Goal: Task Accomplishment & Management: Complete application form

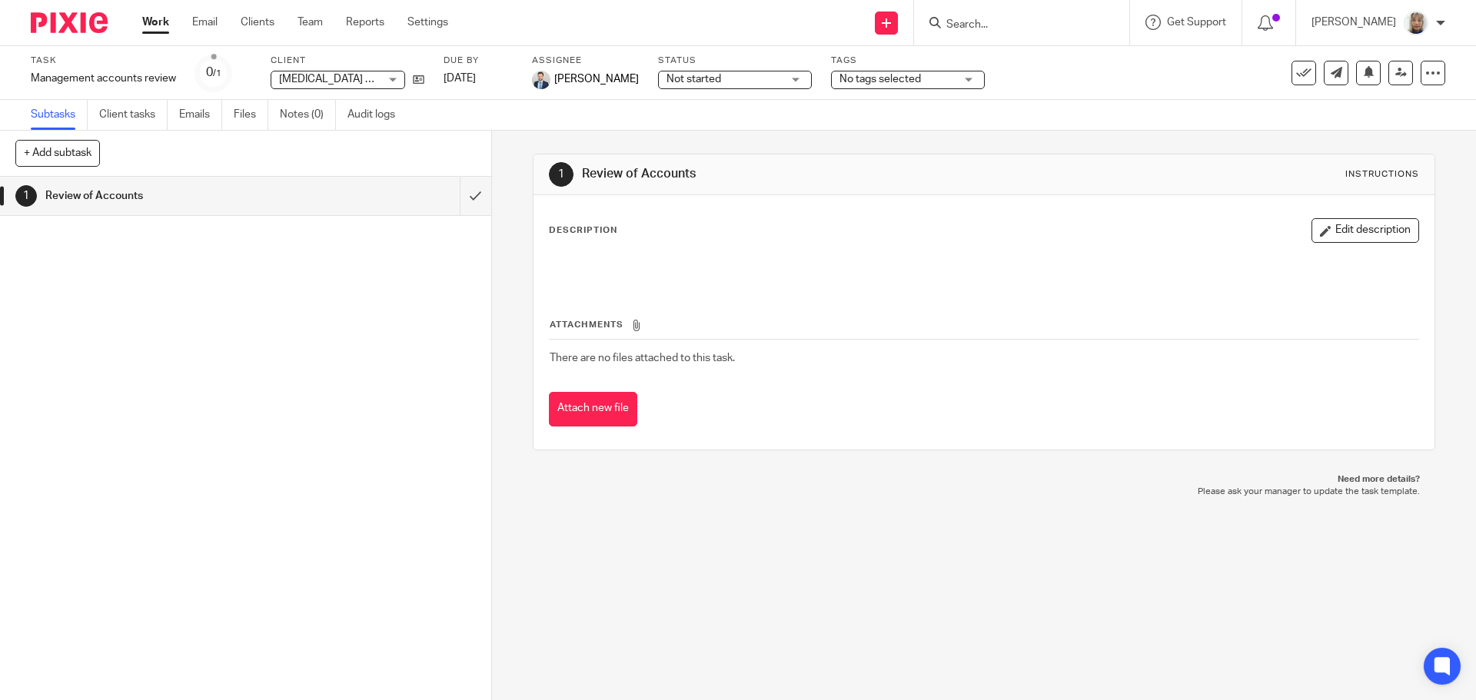
click at [896, 24] on link at bounding box center [886, 23] width 23 height 23
click at [903, 95] on link "Create task" at bounding box center [903, 94] width 95 height 22
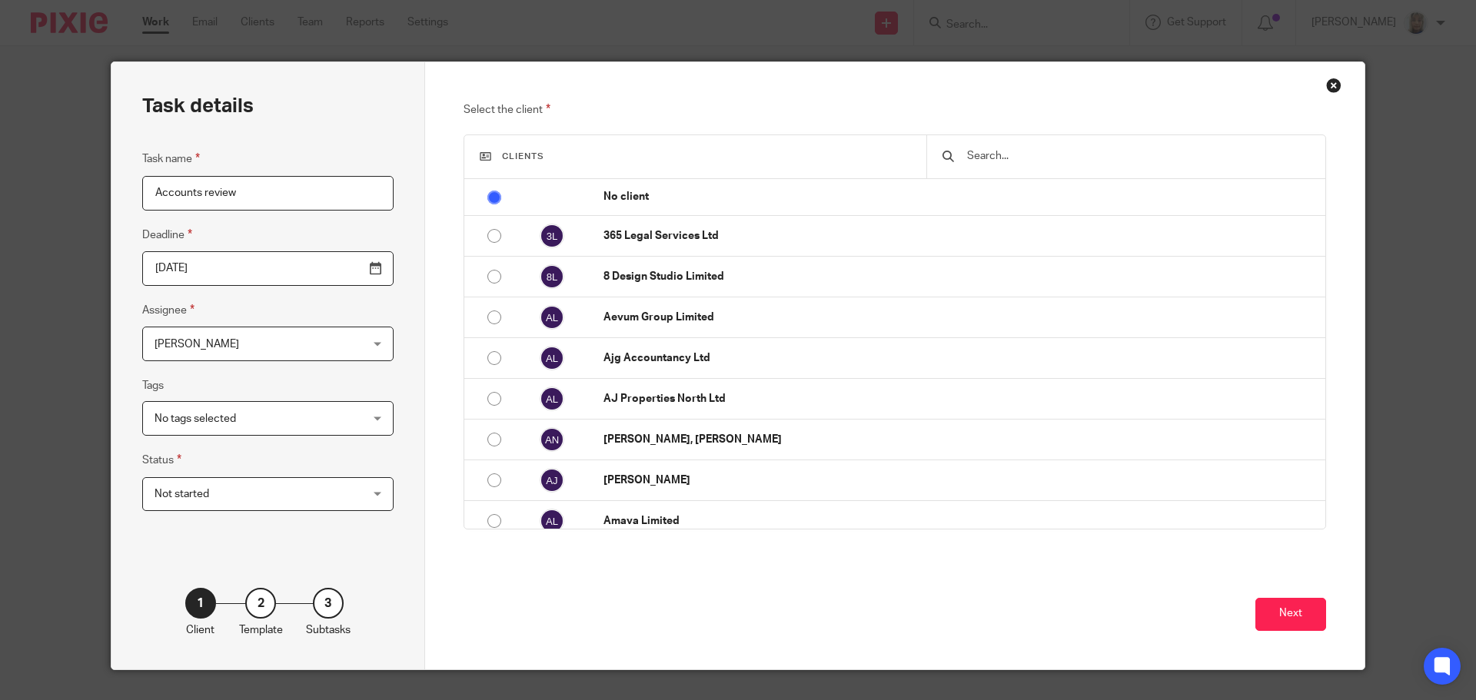
type input "Accounts review"
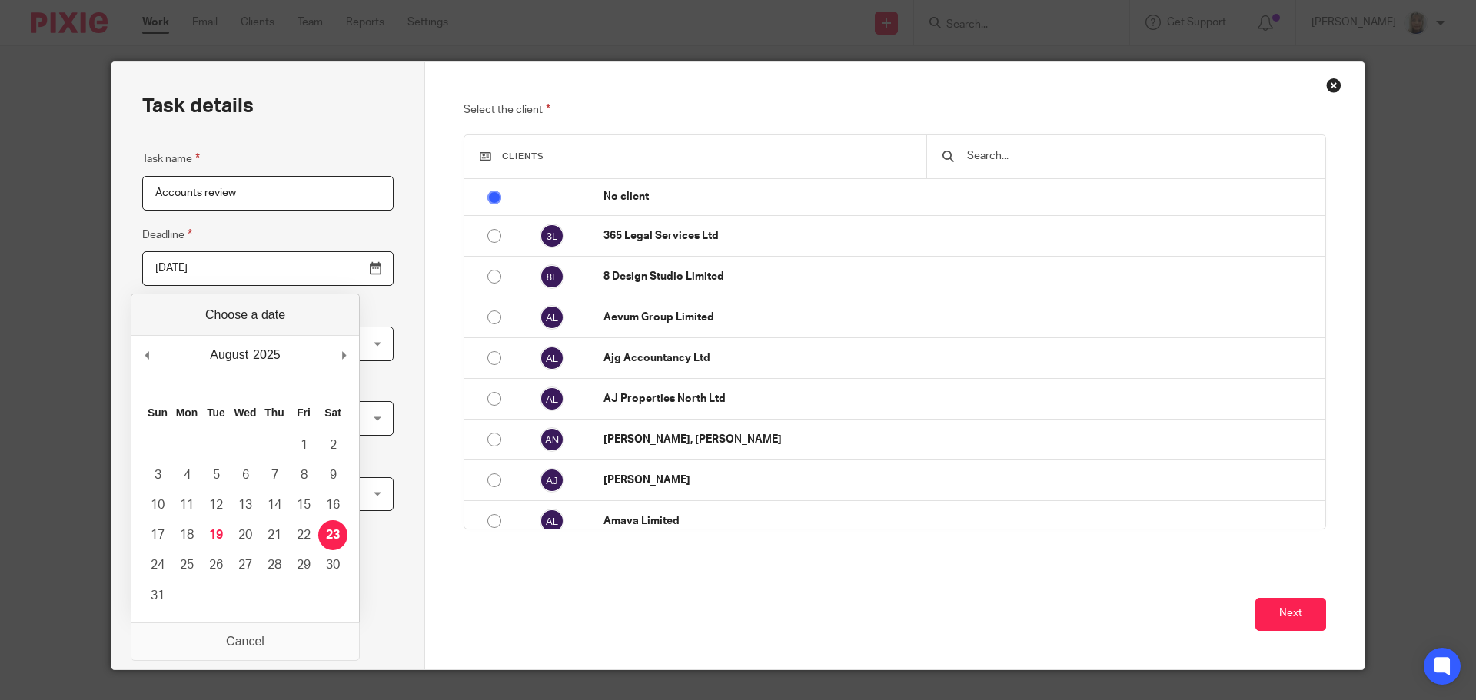
click at [334, 271] on input "2025-08-22" at bounding box center [267, 268] width 251 height 35
type input "2025-08-19"
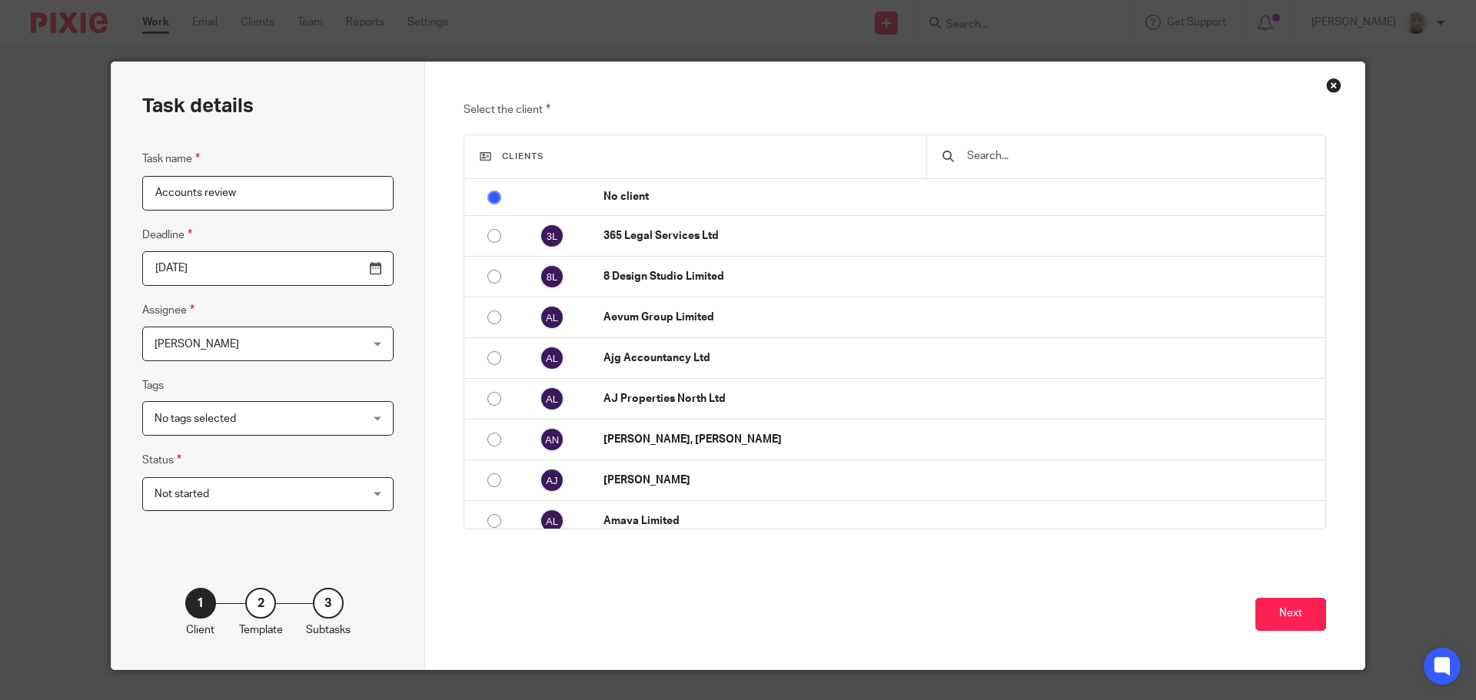
click at [1006, 158] on input "text" at bounding box center [1138, 156] width 344 height 17
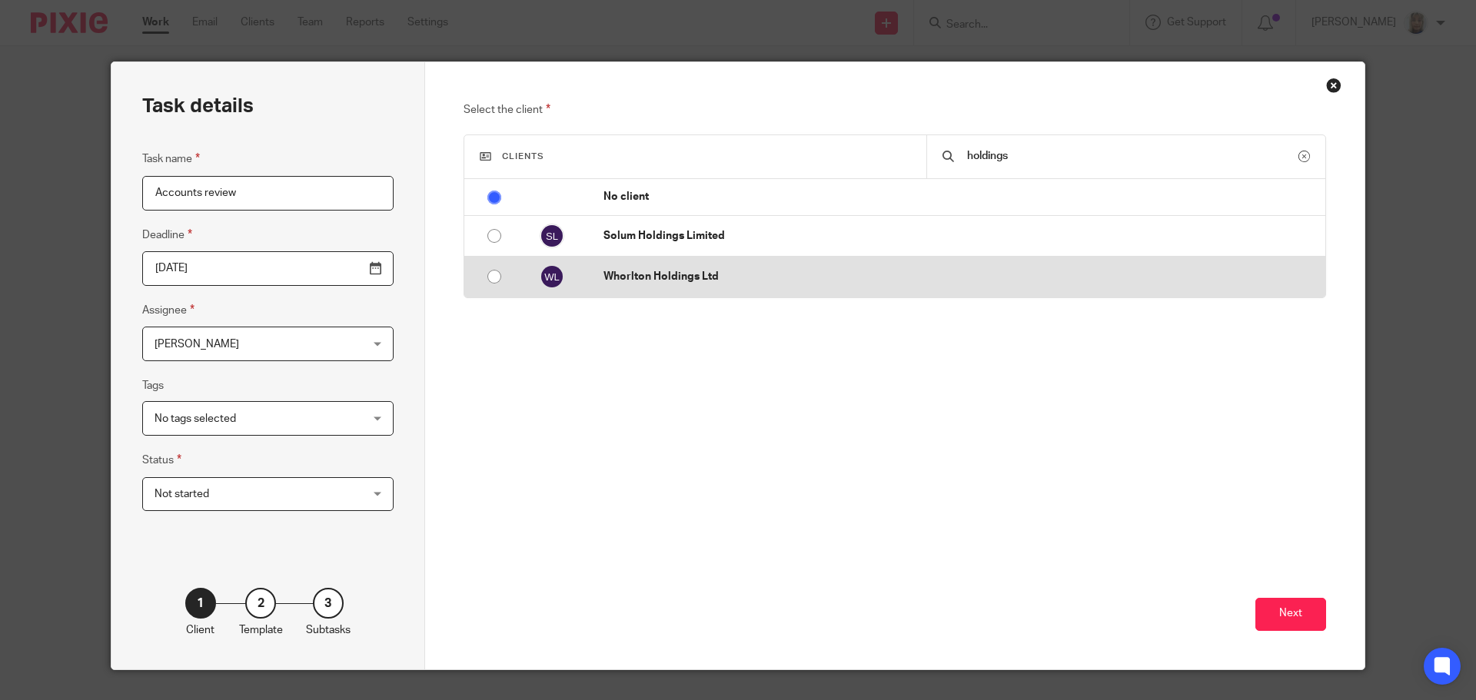
type input "holdings"
click at [782, 278] on p "Whorlton Holdings Ltd" at bounding box center [960, 276] width 714 height 15
radio input "false"
radio input "true"
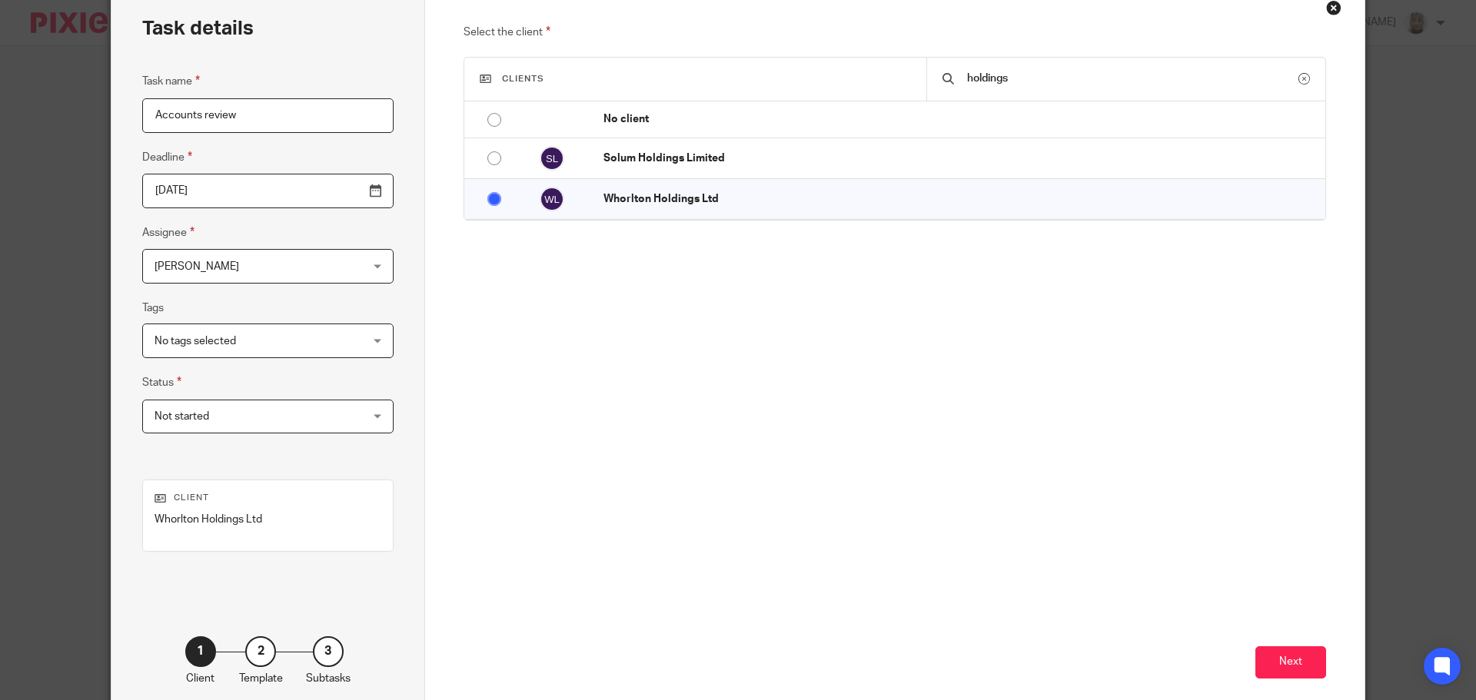
scroll to position [157, 0]
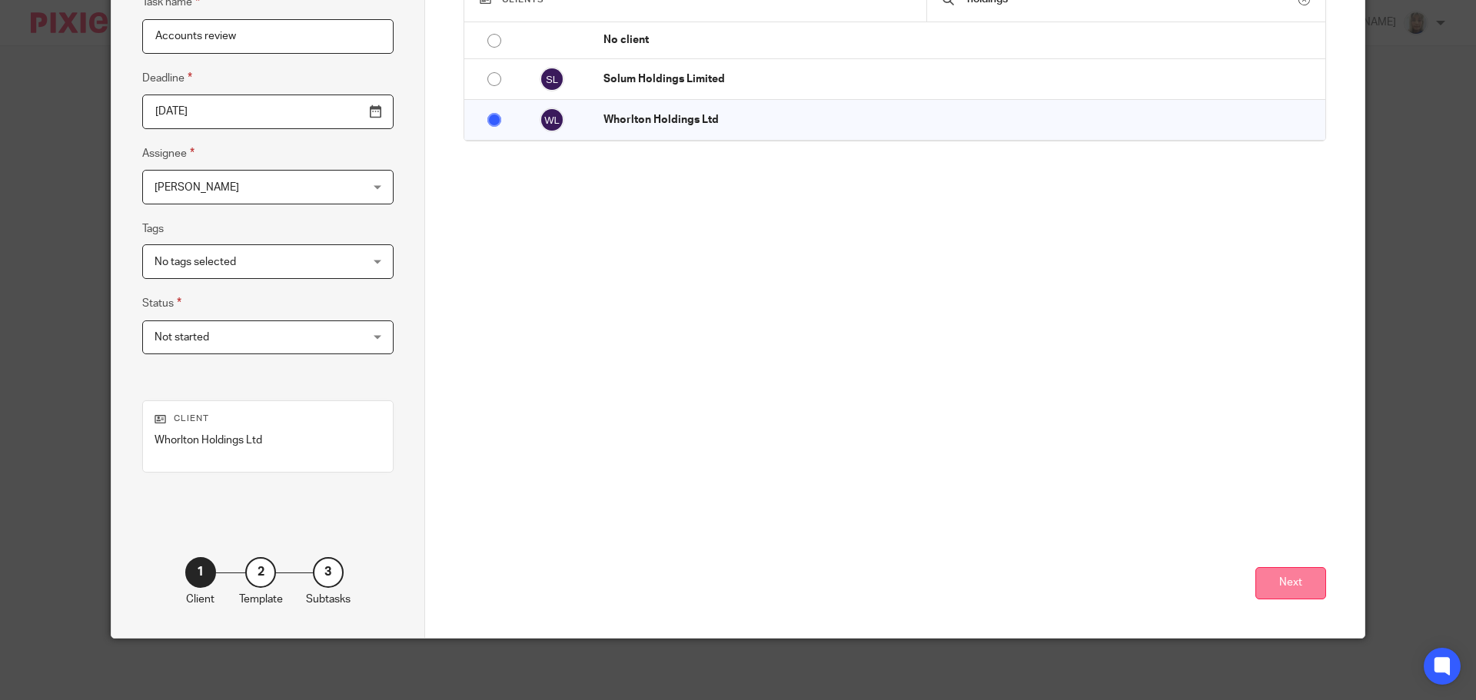
click at [1268, 580] on button "Next" at bounding box center [1290, 583] width 71 height 33
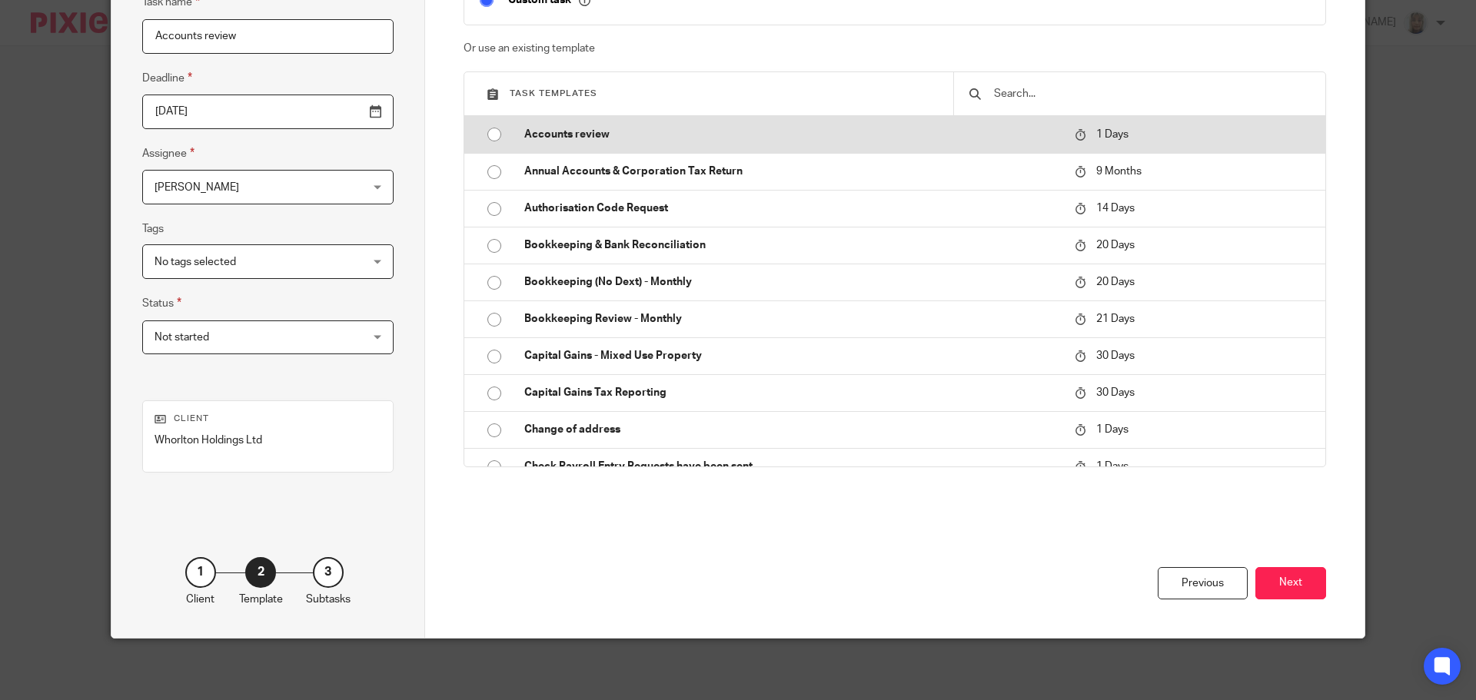
click at [617, 132] on p "Accounts review" at bounding box center [791, 134] width 535 height 15
checkbox input "false"
radio input "true"
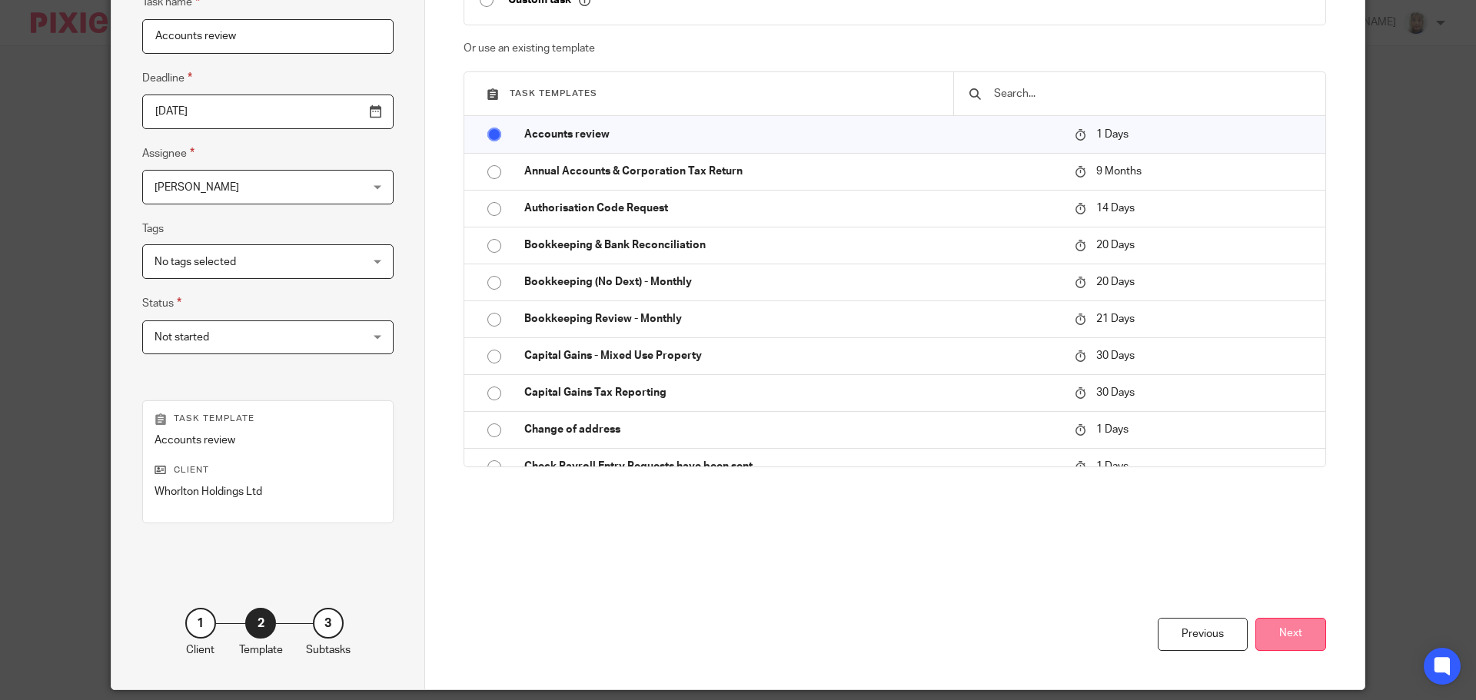
click at [1265, 621] on button "Next" at bounding box center [1290, 634] width 71 height 33
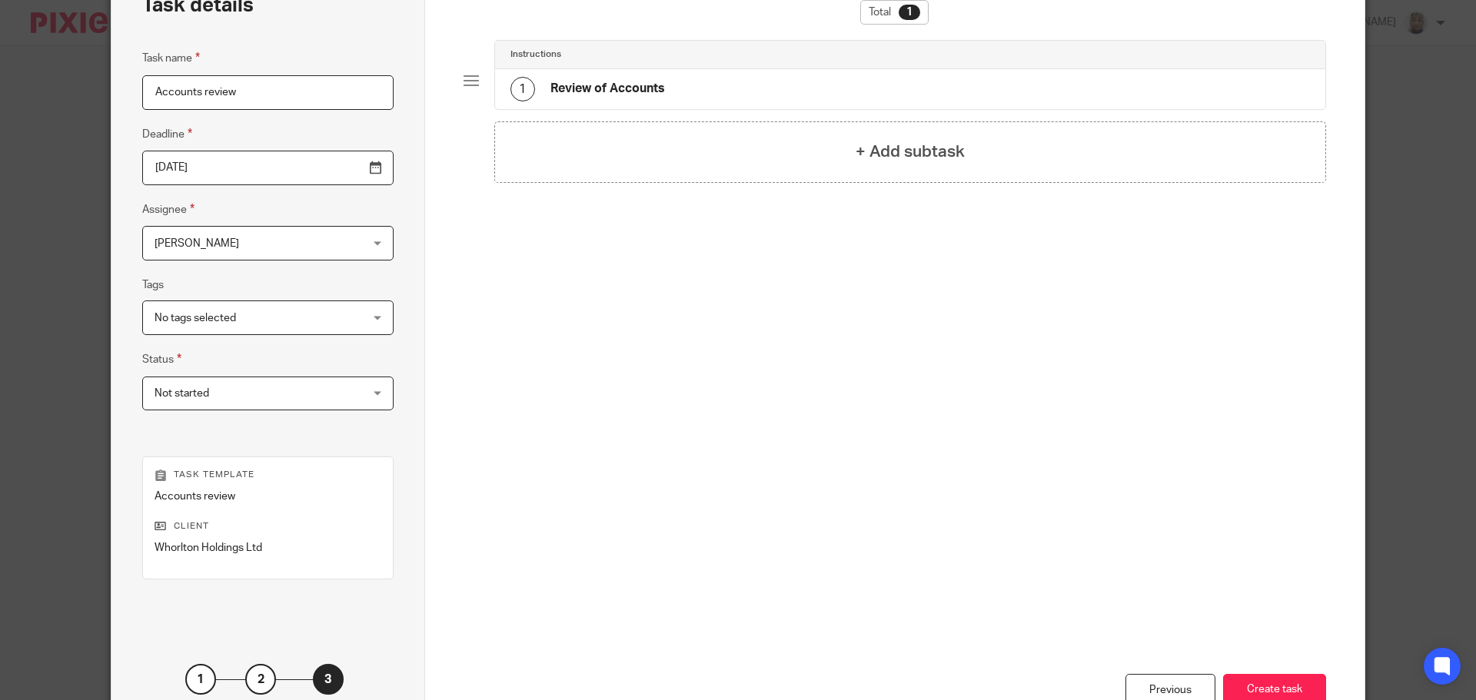
scroll to position [208, 0]
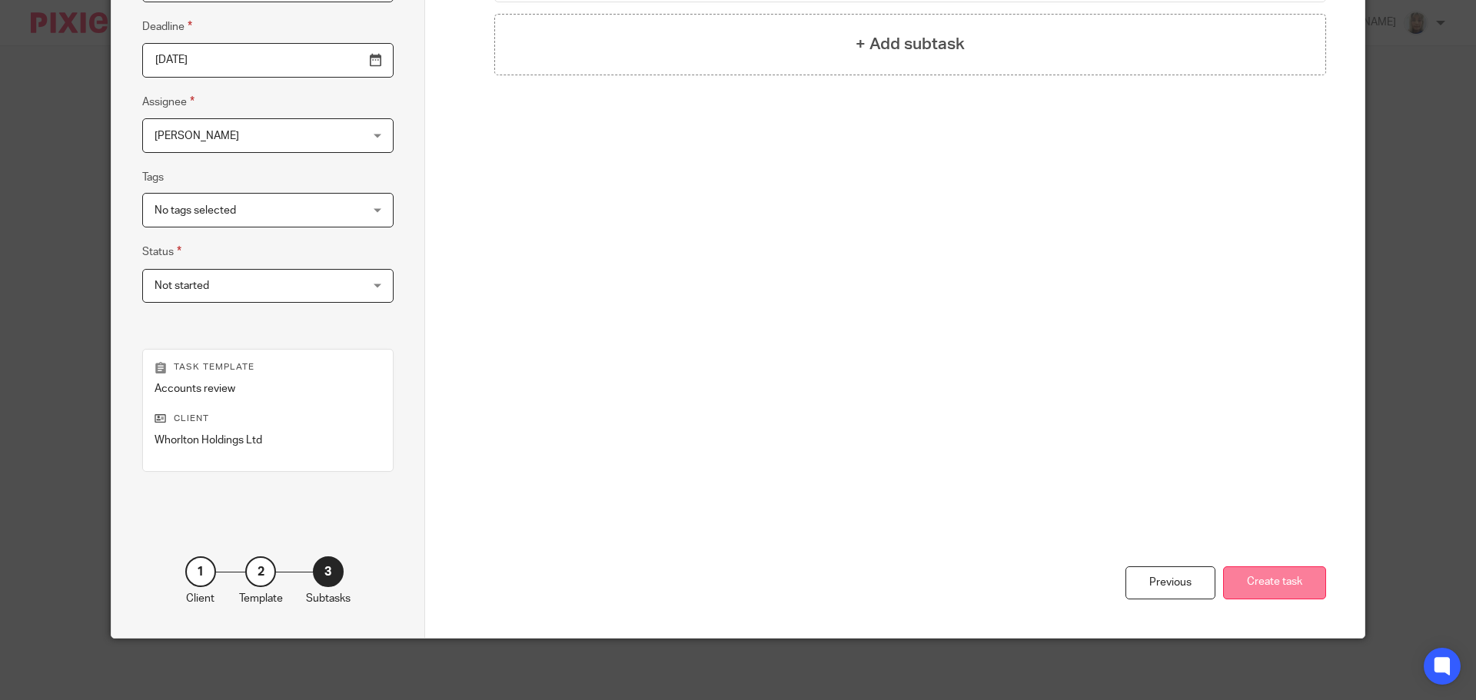
click at [1252, 581] on button "Create task" at bounding box center [1274, 583] width 103 height 33
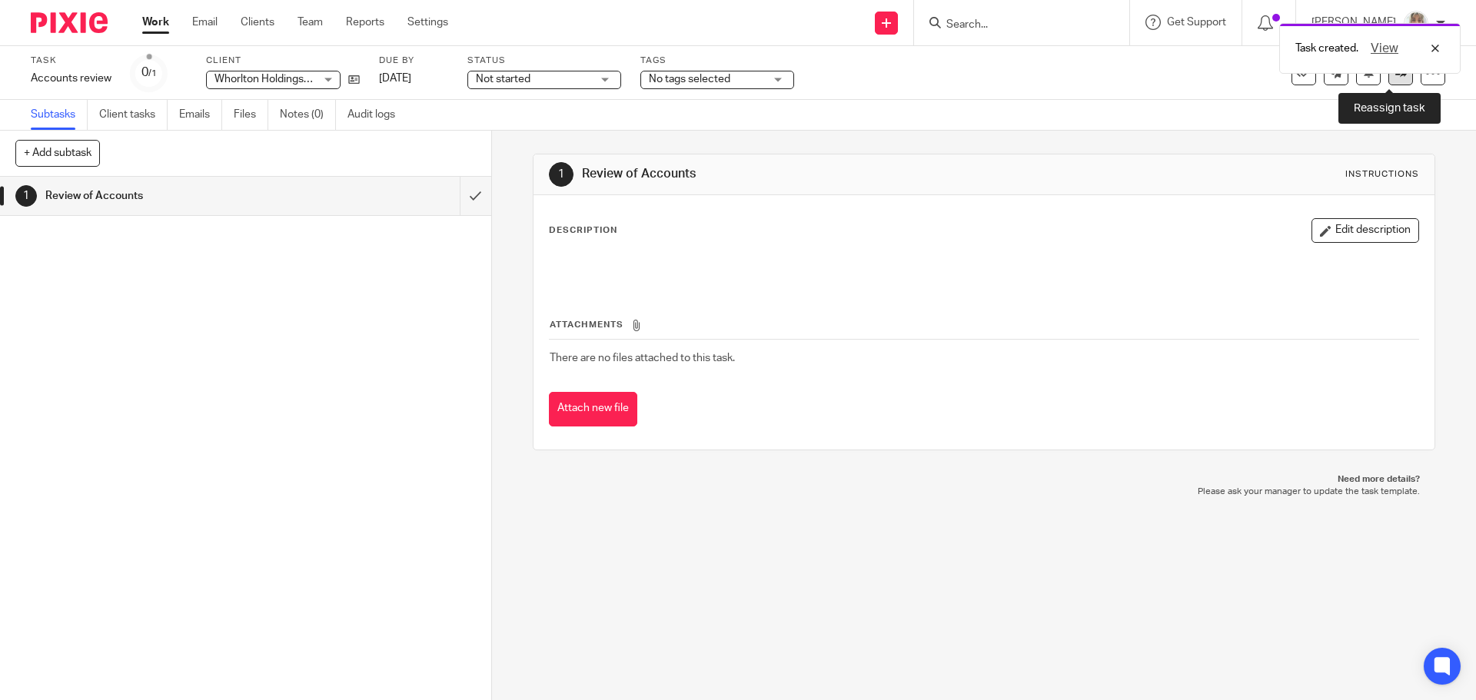
click at [1391, 79] on link at bounding box center [1400, 73] width 25 height 25
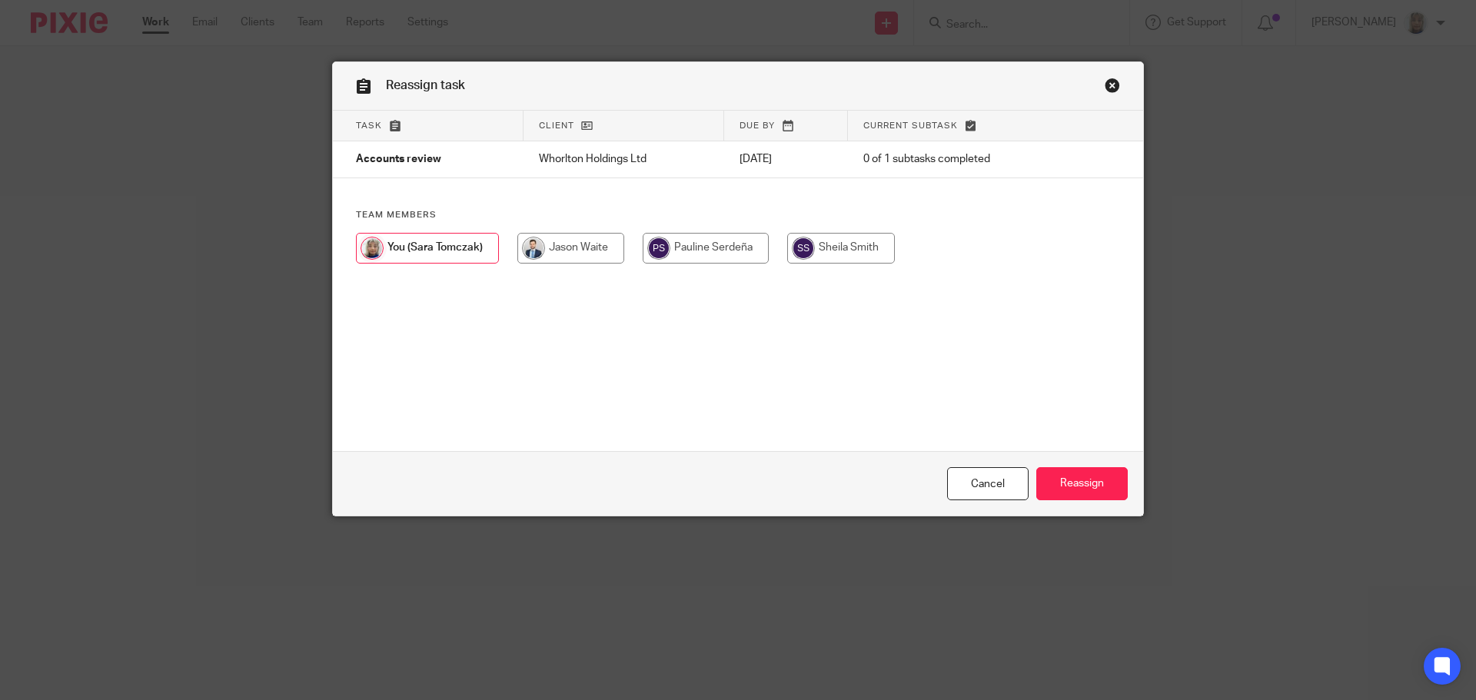
click at [565, 248] on input "radio" at bounding box center [570, 248] width 107 height 31
radio input "true"
click at [1057, 472] on input "Reassign" at bounding box center [1081, 483] width 91 height 33
